Goal: Task Accomplishment & Management: Use online tool/utility

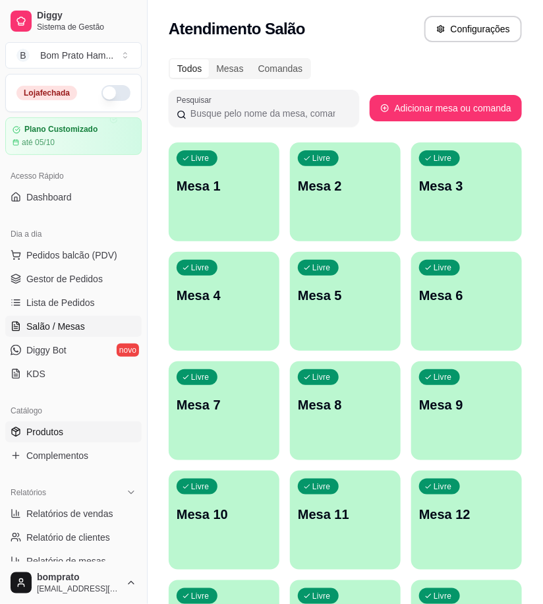
click at [80, 433] on link "Produtos" at bounding box center [73, 431] width 136 height 21
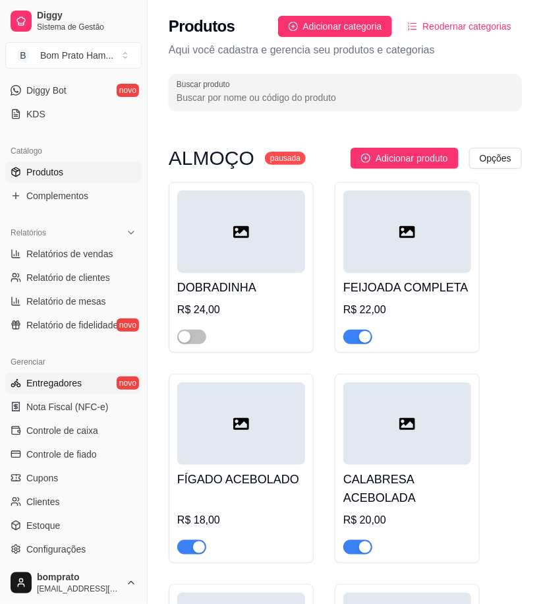
scroll to position [293, 0]
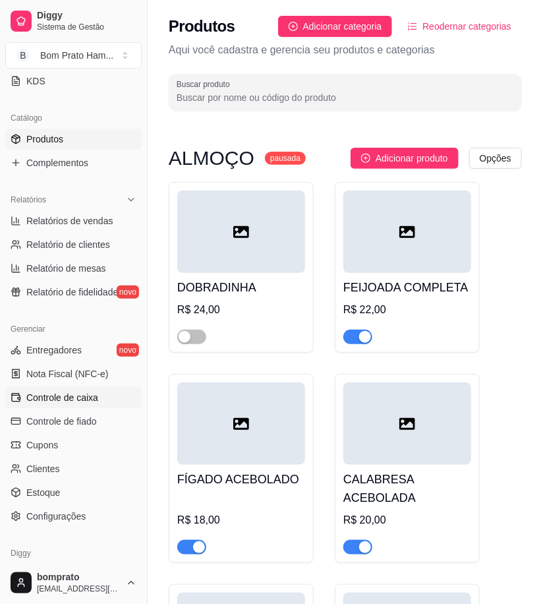
click at [102, 397] on link "Controle de caixa" at bounding box center [73, 397] width 136 height 21
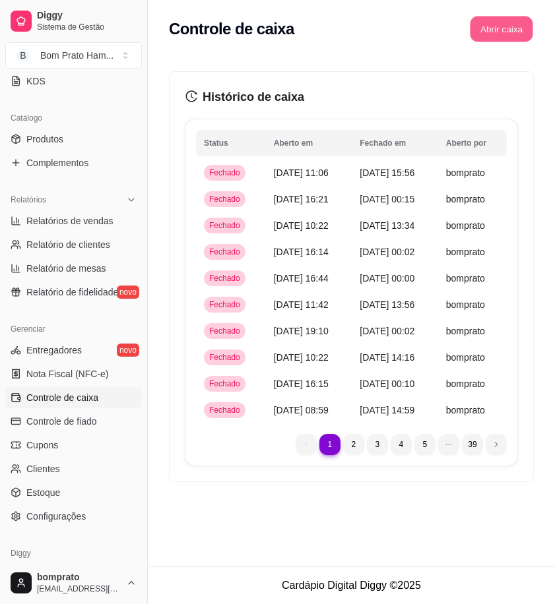
click at [483, 24] on button "Abrir caixa" at bounding box center [500, 29] width 63 height 26
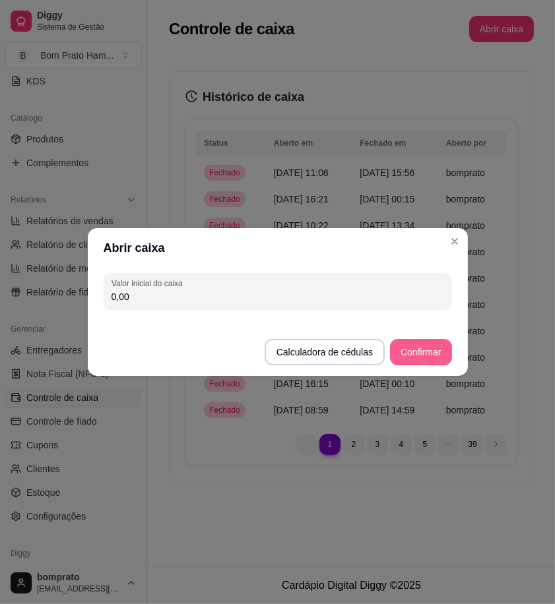
click at [421, 361] on button "Confirmar" at bounding box center [420, 352] width 61 height 26
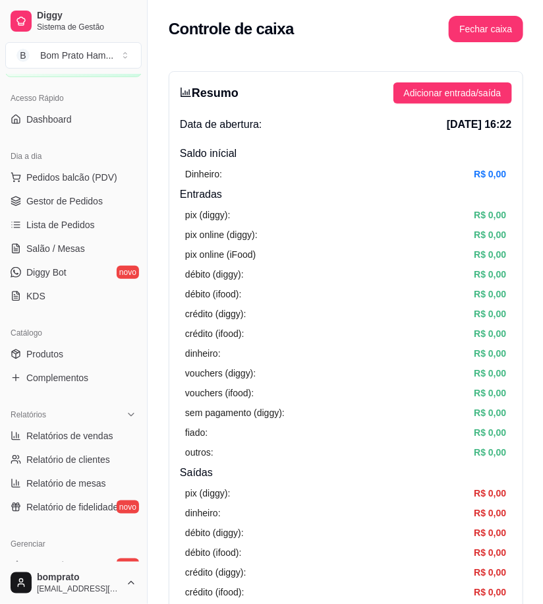
scroll to position [73, 0]
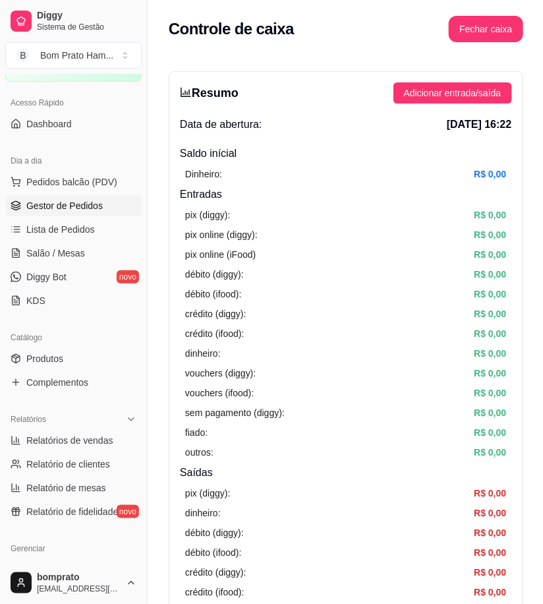
click at [77, 204] on span "Gestor de Pedidos" at bounding box center [64, 205] width 76 height 13
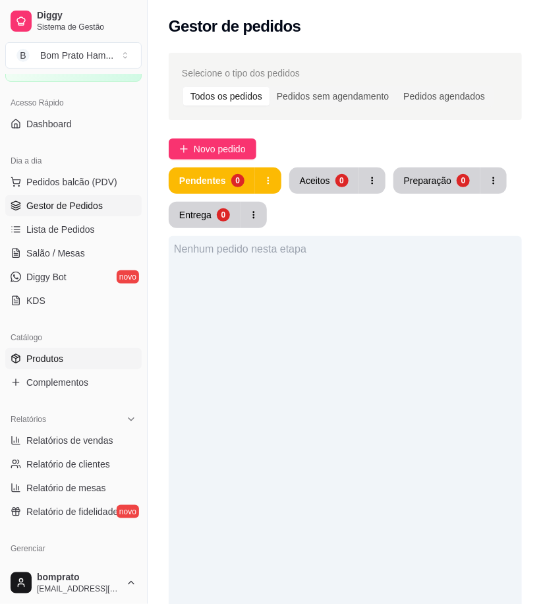
click at [90, 349] on link "Produtos" at bounding box center [73, 358] width 136 height 21
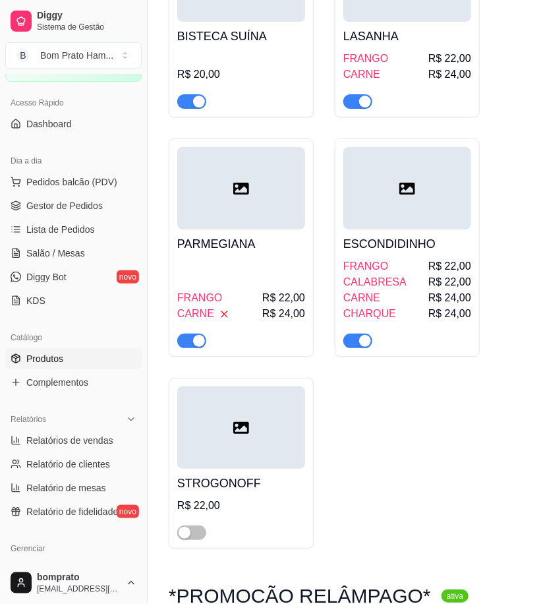
scroll to position [1025, 0]
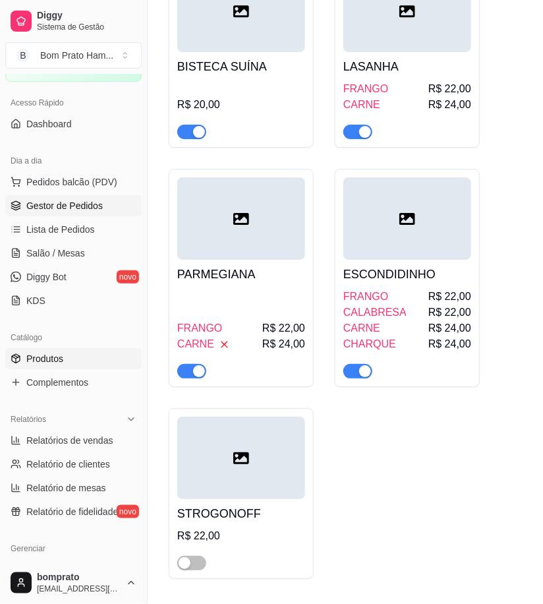
click at [68, 206] on span "Gestor de Pedidos" at bounding box center [64, 205] width 76 height 13
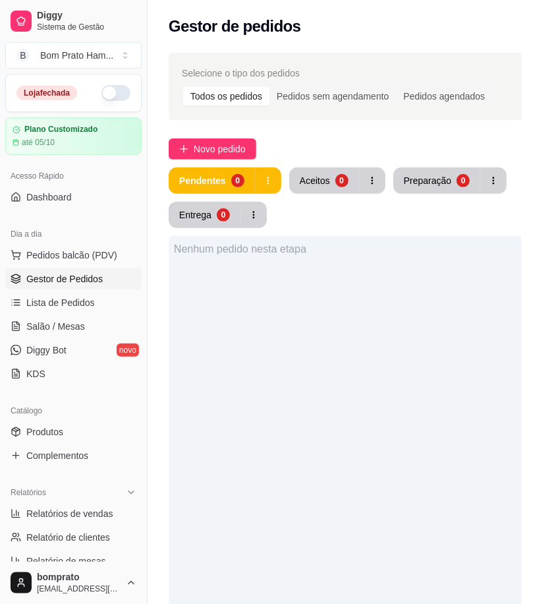
drag, startPoint x: 98, startPoint y: 96, endPoint x: 325, endPoint y: 189, distance: 245.7
click at [102, 96] on button "button" at bounding box center [116, 93] width 29 height 16
